Goal: Information Seeking & Learning: Learn about a topic

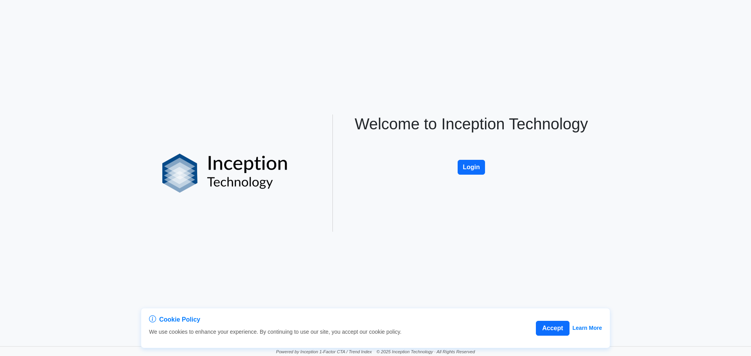
click at [506, 172] on div "Welcome to Inception Technology Login" at bounding box center [471, 173] width 258 height 117
click at [466, 170] on button "Login" at bounding box center [471, 167] width 27 height 15
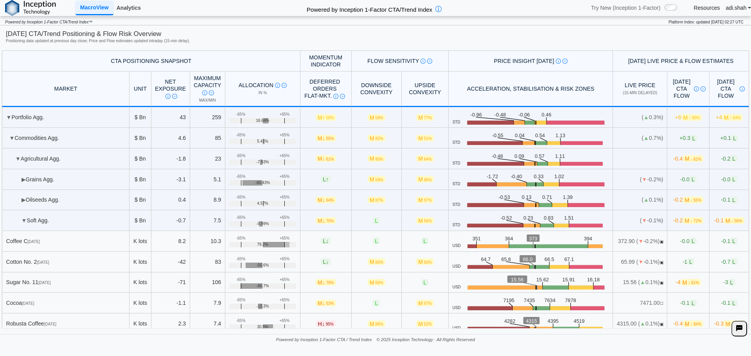
click at [118, 12] on link "Analytics" at bounding box center [128, 7] width 31 height 13
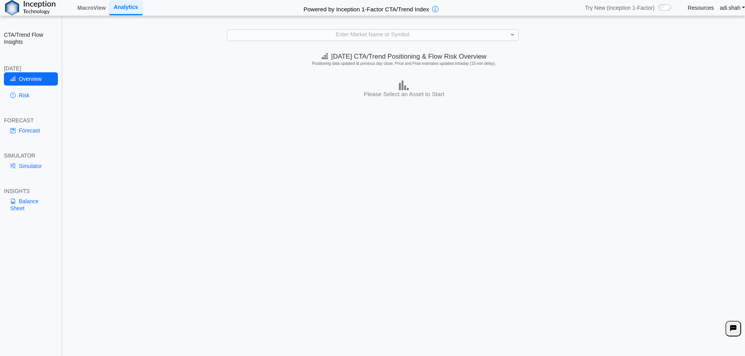
click at [405, 9] on h2 "Powered by Inception 1-Factor CTA/Trend Index" at bounding box center [366, 7] width 132 height 11
click at [408, 35] on div "Enter Market Name or Symbol" at bounding box center [372, 35] width 291 height 11
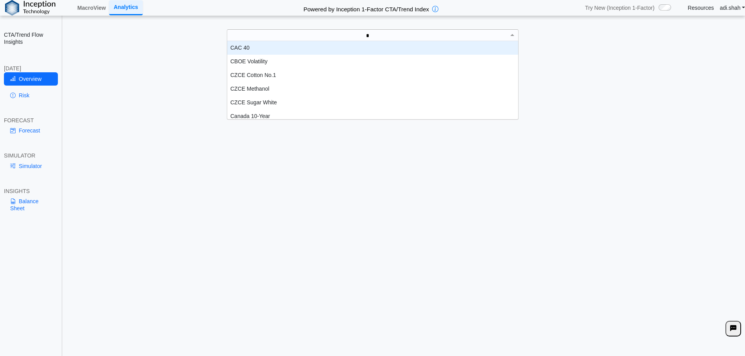
type input "**"
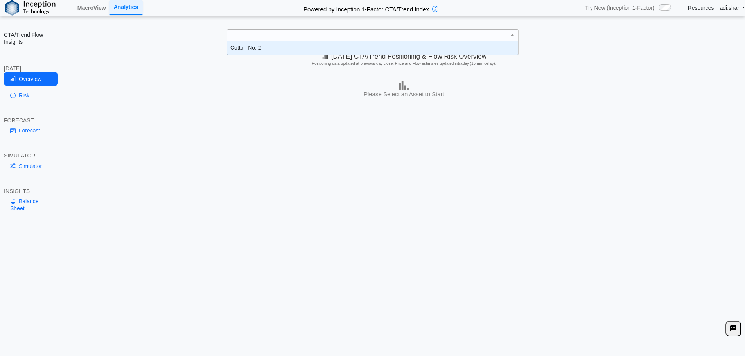
click at [322, 56] on icon at bounding box center [325, 56] width 7 height 7
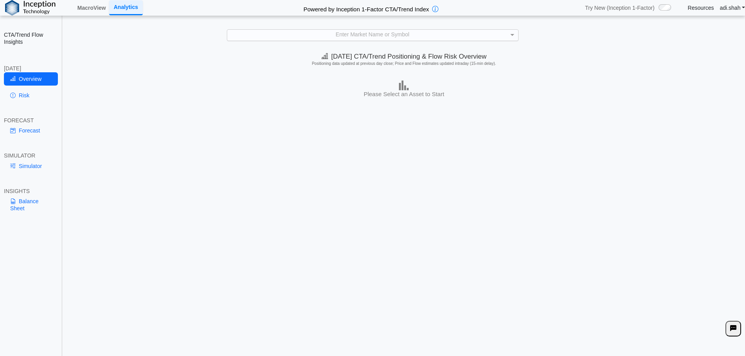
drag, startPoint x: 285, startPoint y: 32, endPoint x: 282, endPoint y: 38, distance: 6.7
click at [285, 32] on div "Enter Market Name or Symbol" at bounding box center [372, 35] width 291 height 11
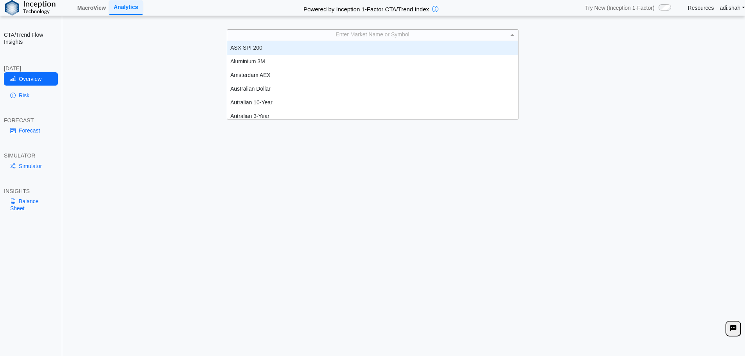
scroll to position [6, 6]
type input "**"
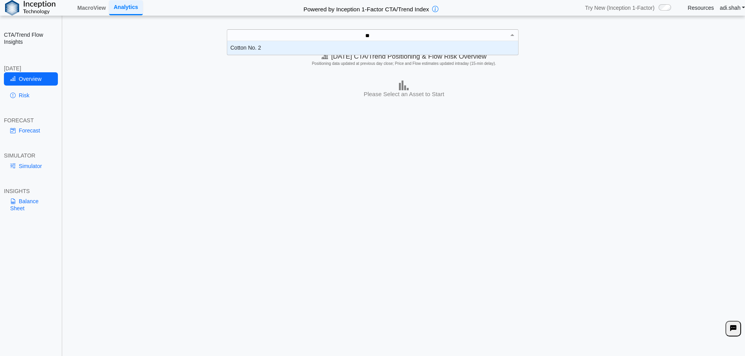
scroll to position [8, 285]
click at [272, 51] on div "Cotton No. 2" at bounding box center [372, 48] width 291 height 14
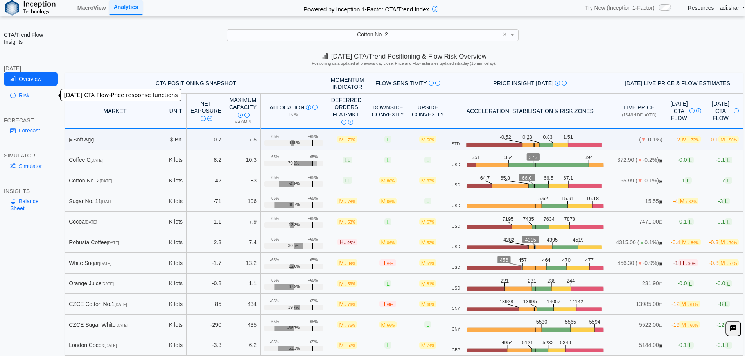
click at [33, 100] on link "Risk" at bounding box center [31, 95] width 54 height 13
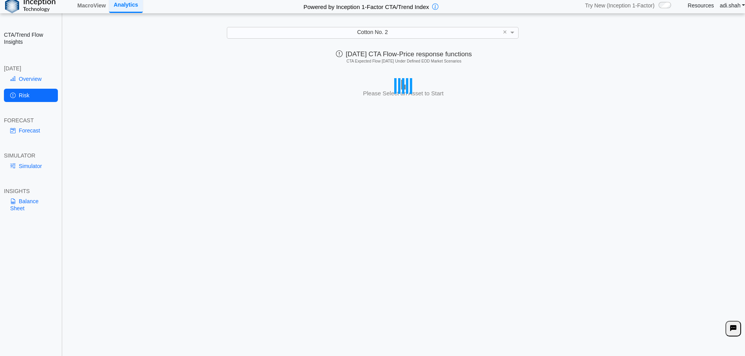
scroll to position [0, 0]
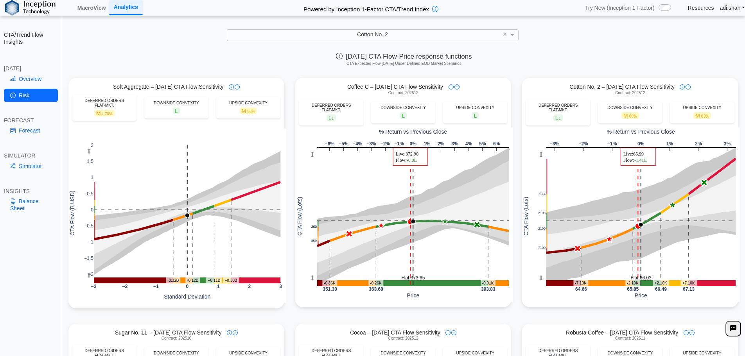
click at [580, 52] on div "[DATE] CTA Flow-Price response functions CTA Expected Flow [DATE] Under Defined…" at bounding box center [404, 61] width 682 height 24
